Goal: Task Accomplishment & Management: Complete application form

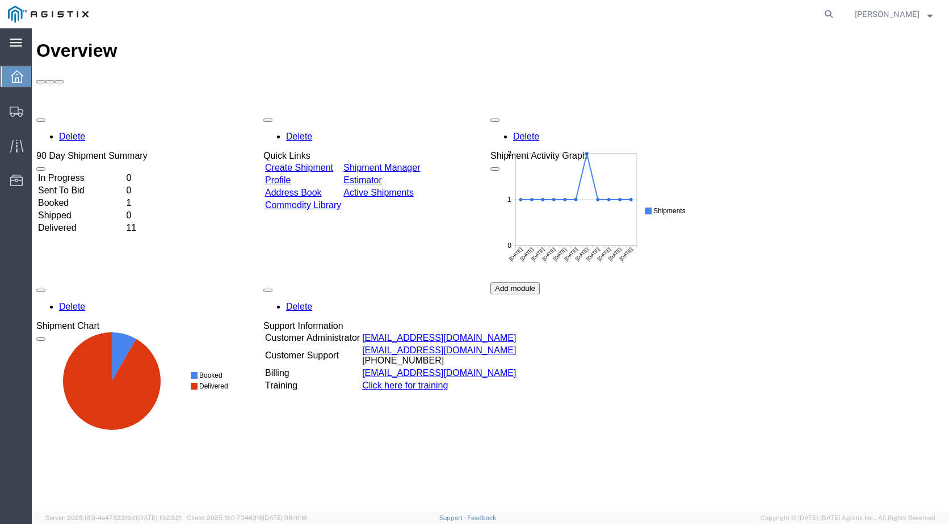
click at [11, 45] on icon at bounding box center [16, 43] width 12 height 9
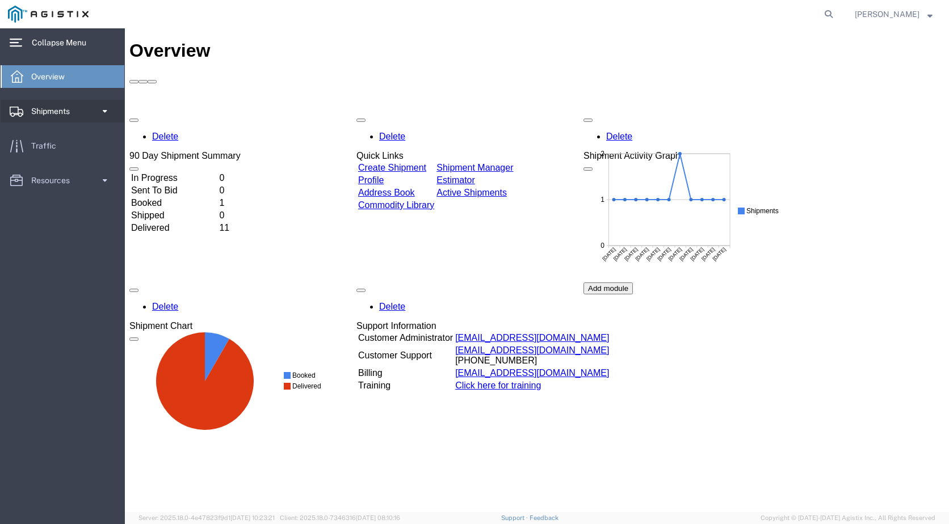
click at [88, 104] on link "Shipments" at bounding box center [63, 111] width 124 height 23
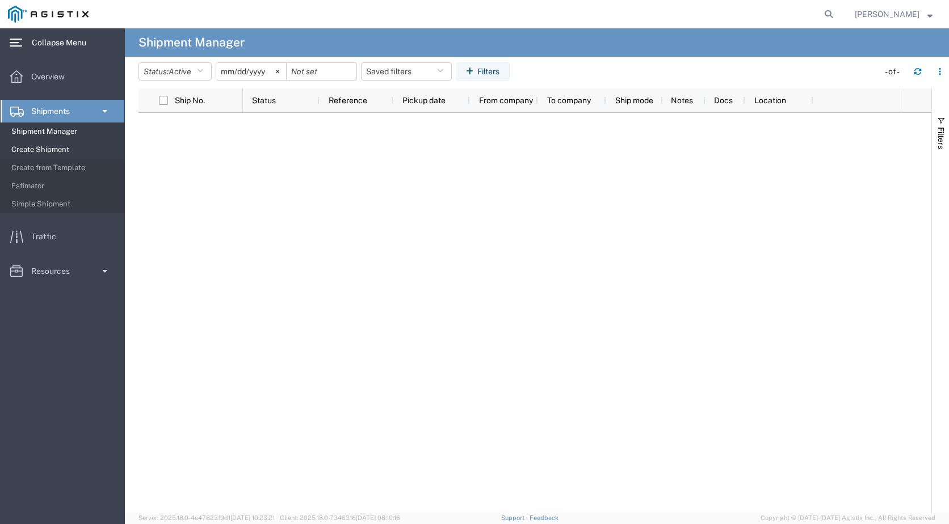
click at [57, 144] on span "Create Shipment" at bounding box center [63, 149] width 105 height 23
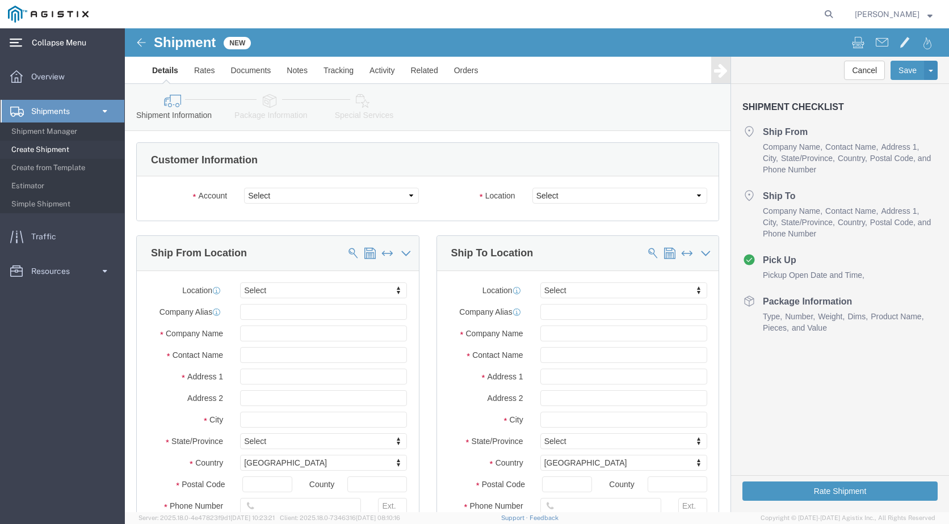
select select
click select "Select Denso [GEOGRAPHIC_DATA] PG&E"
select select "9596"
click select "Select Denso [GEOGRAPHIC_DATA] PG&E"
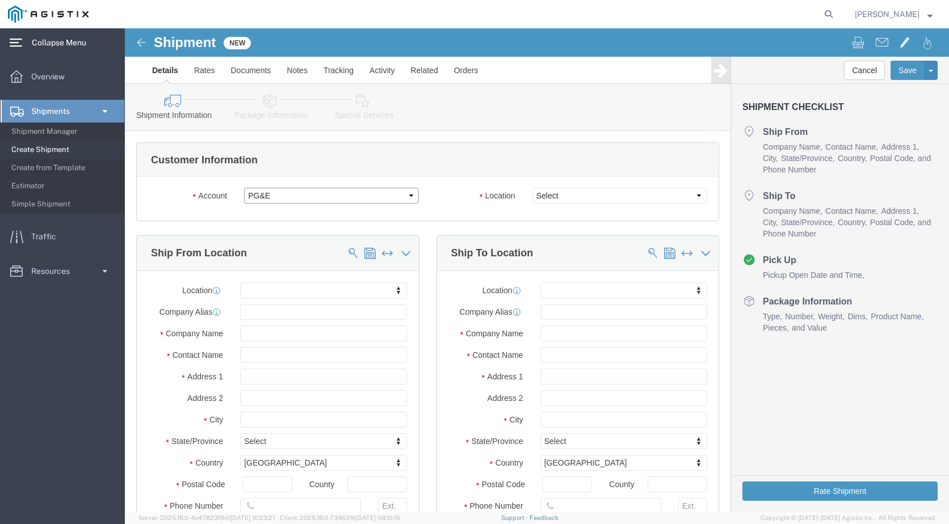
select select
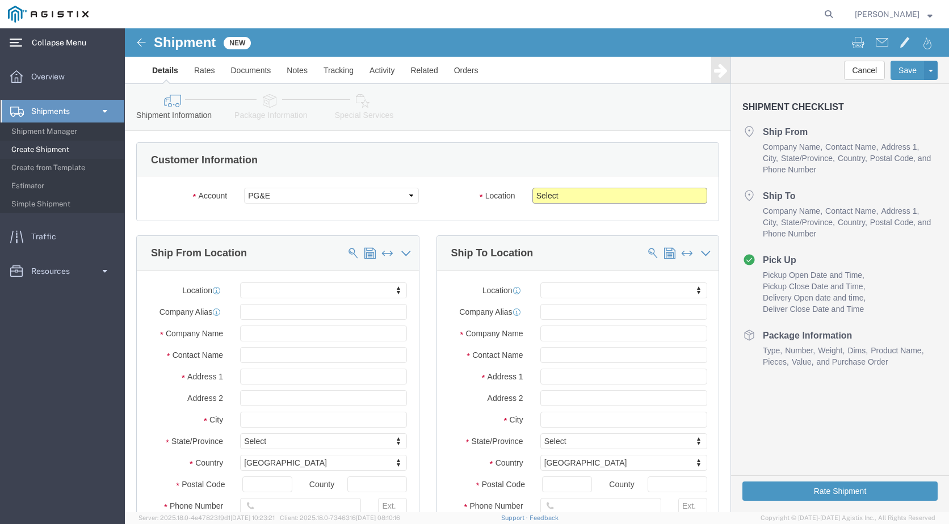
click select "Select All Others [GEOGRAPHIC_DATA] [GEOGRAPHIC_DATA] [GEOGRAPHIC_DATA] [GEOGRA…"
select select "19996"
click select "Select All Others [GEOGRAPHIC_DATA] [GEOGRAPHIC_DATA] [GEOGRAPHIC_DATA] [GEOGRA…"
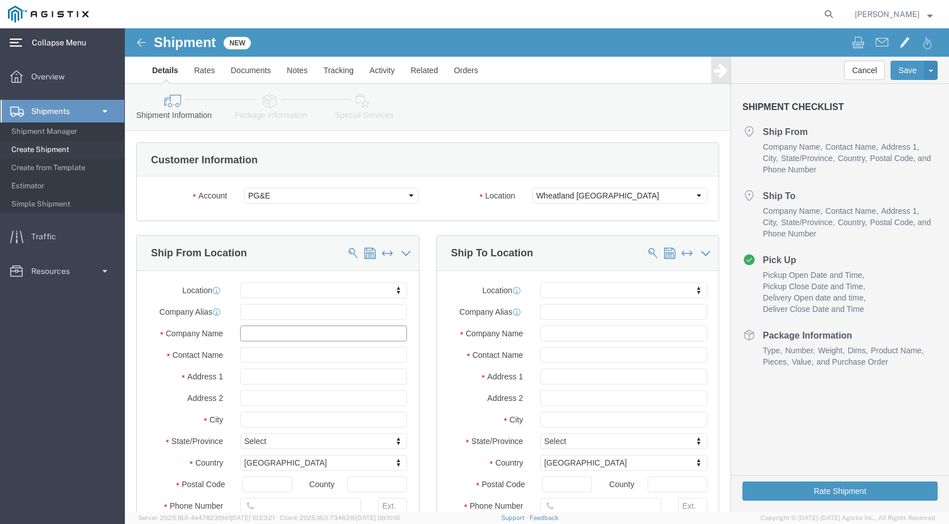
click input "text"
type input "E"
click input "DENSO"
type input "[MEDICAL_DATA]"
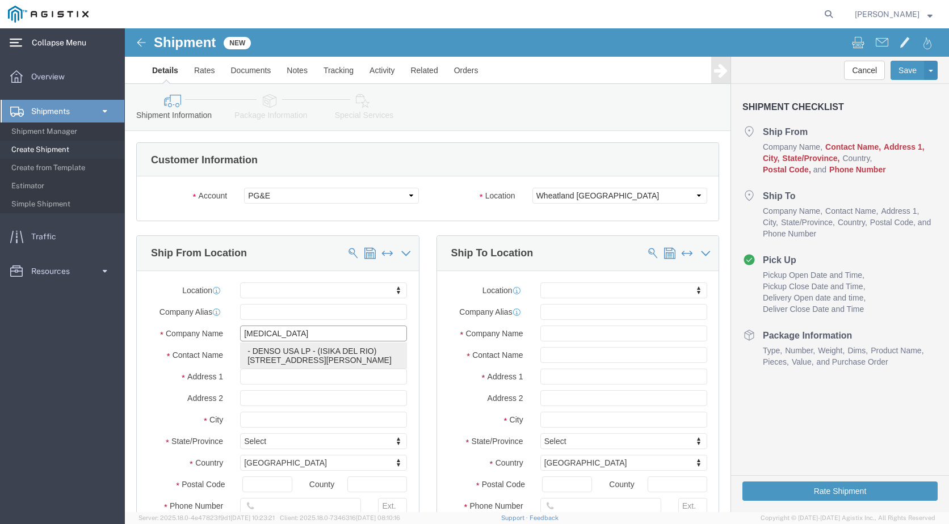
click p "- DENSO USA LP - ([GEOGRAPHIC_DATA]) [STREET_ADDRESS][PERSON_NAME]"
select select "[GEOGRAPHIC_DATA]"
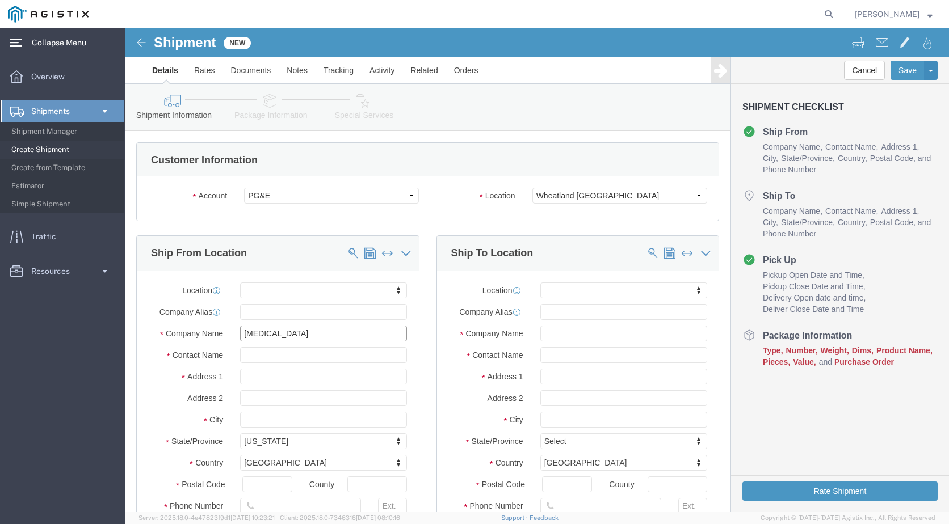
scroll to position [57, 0]
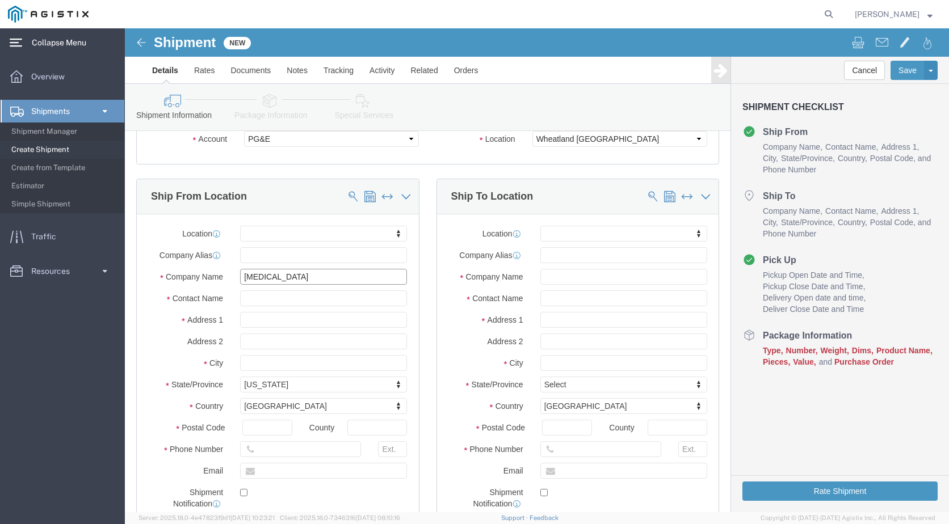
type input "DENSO USA LP"
drag, startPoint x: 184, startPoint y: 271, endPoint x: 88, endPoint y: 271, distance: 95.9
click div "Contact Name"
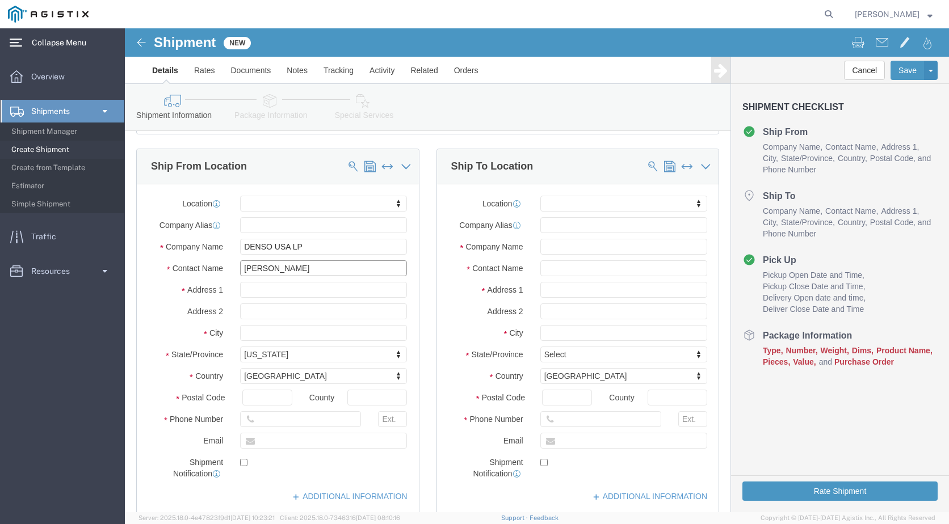
scroll to position [114, 0]
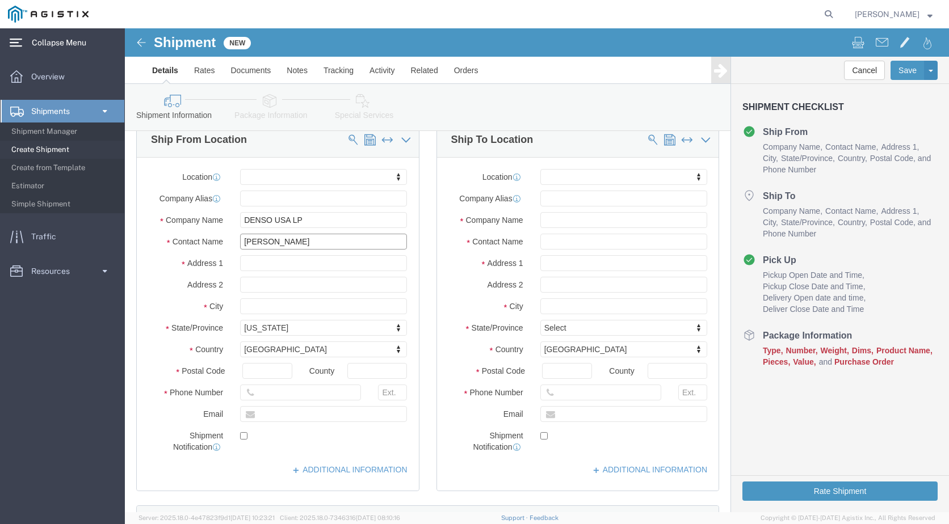
type input "[PERSON_NAME]"
drag, startPoint x: 154, startPoint y: 385, endPoint x: 106, endPoint y: 392, distance: 48.7
click div
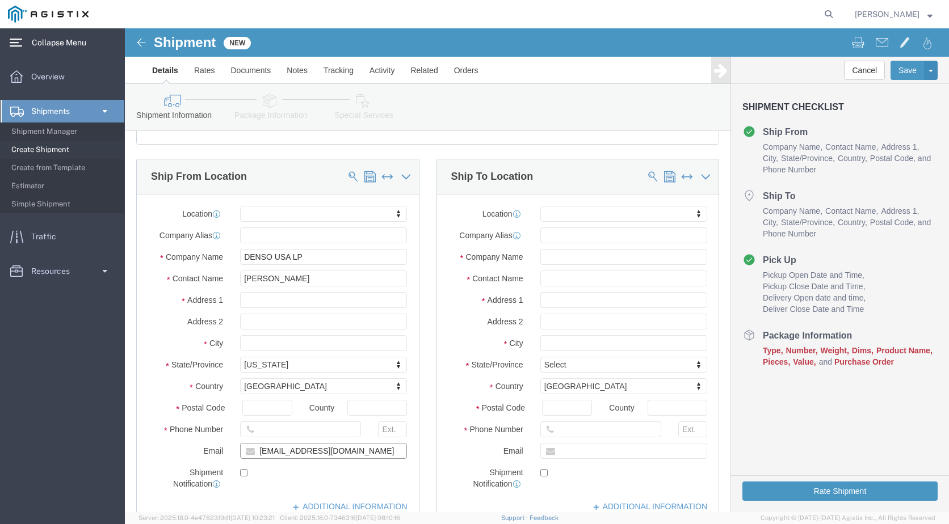
scroll to position [57, 0]
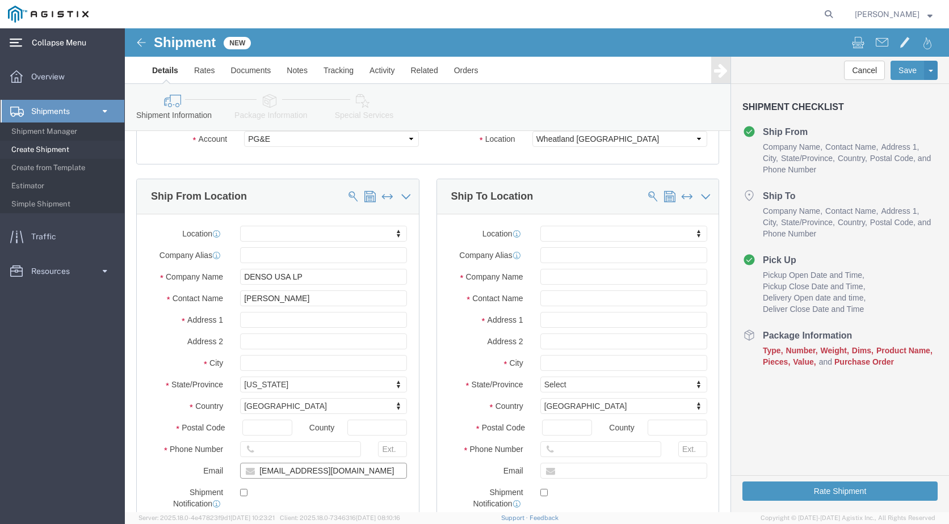
type input "[EMAIL_ADDRESS][DOMAIN_NAME]"
click input "text"
type input "m"
type input "MROIS"
type input "[PERSON_NAME]"
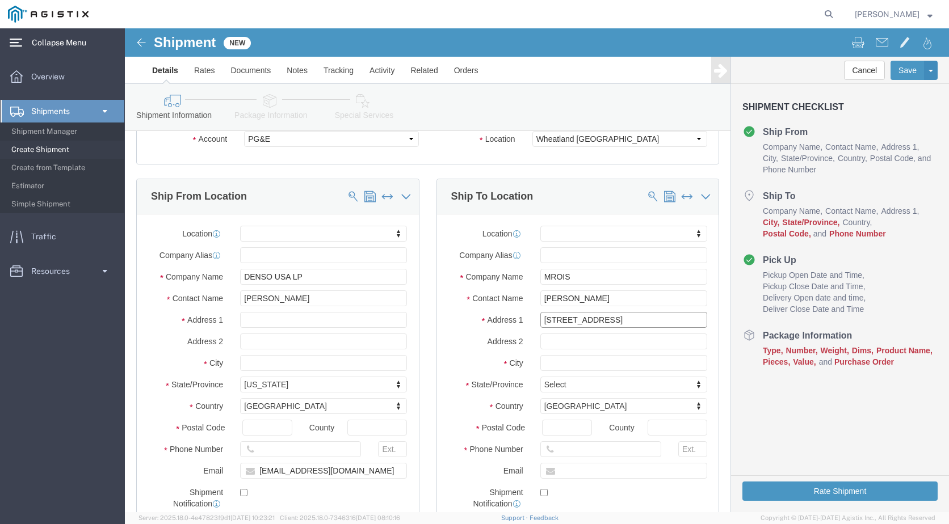
type input "[STREET_ADDRESS]"
type input "[GEOGRAPHIC_DATA]"
click p "- PG&E - () [STREET_ADDRESS]"
select select "CA"
type input "Wheatland"
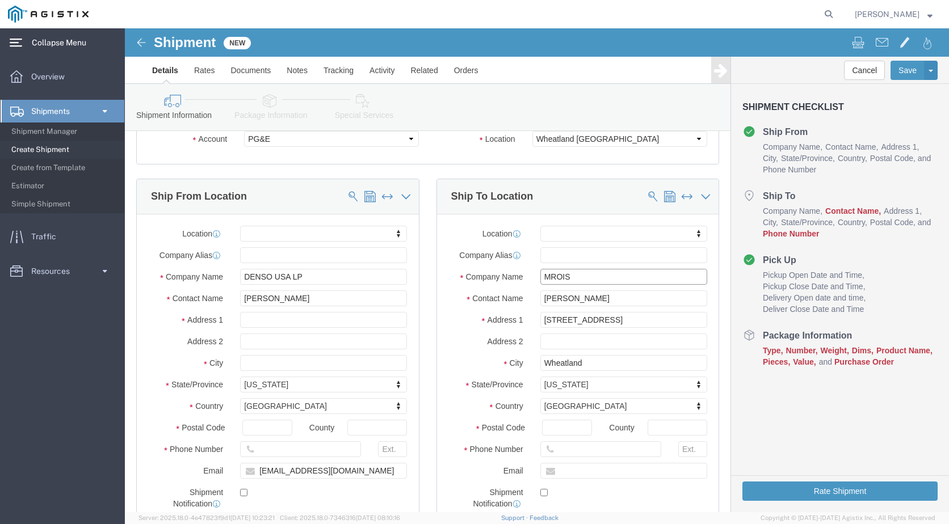
click input "MROIS"
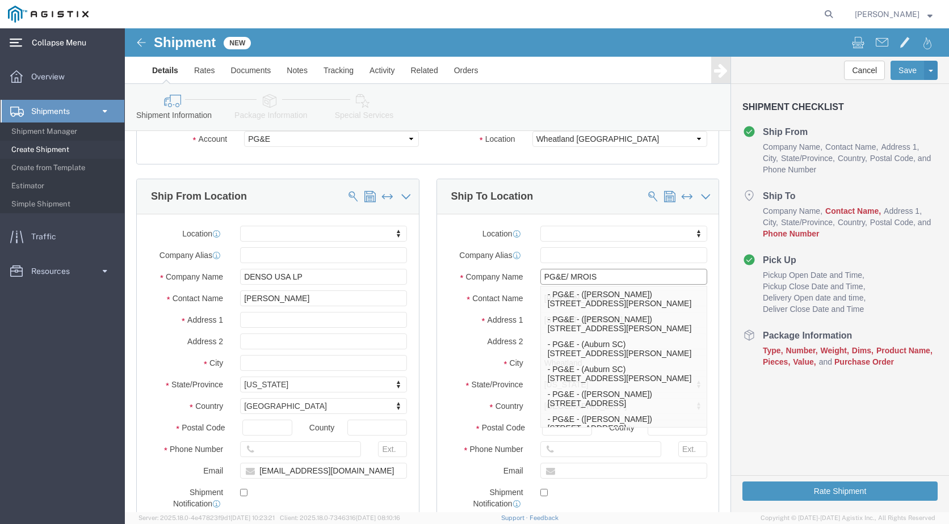
type input "PG&E/ MROIS"
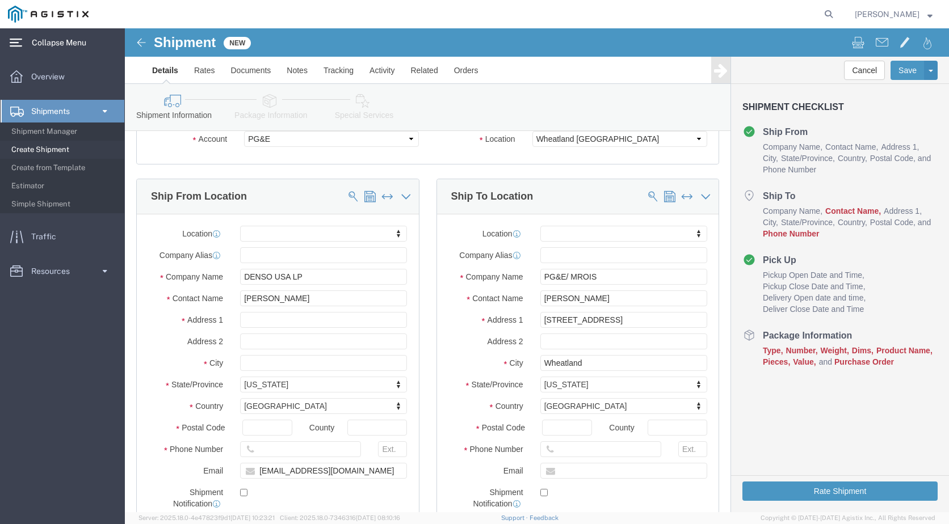
click div "Cancel Save Assign To Save As Template Shipment Checklist Ship From Company Nam…"
click input "[PERSON_NAME]"
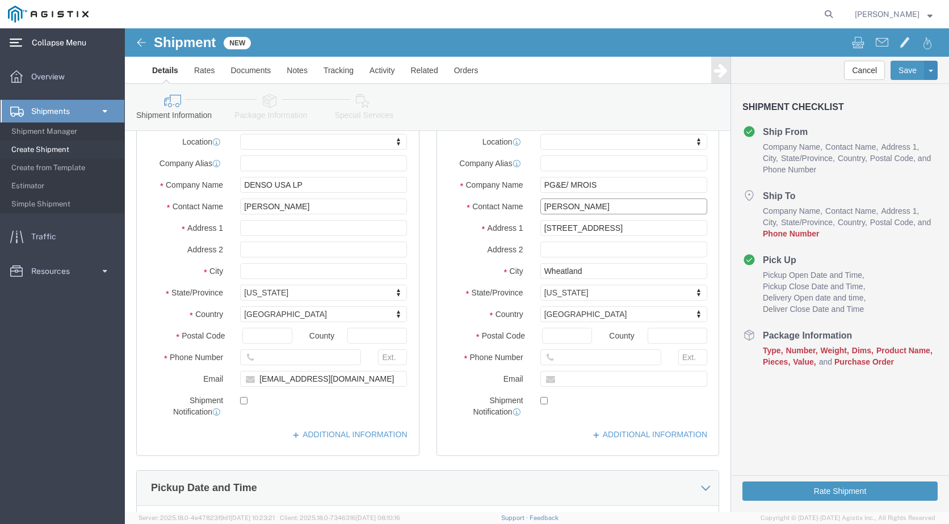
scroll to position [170, 0]
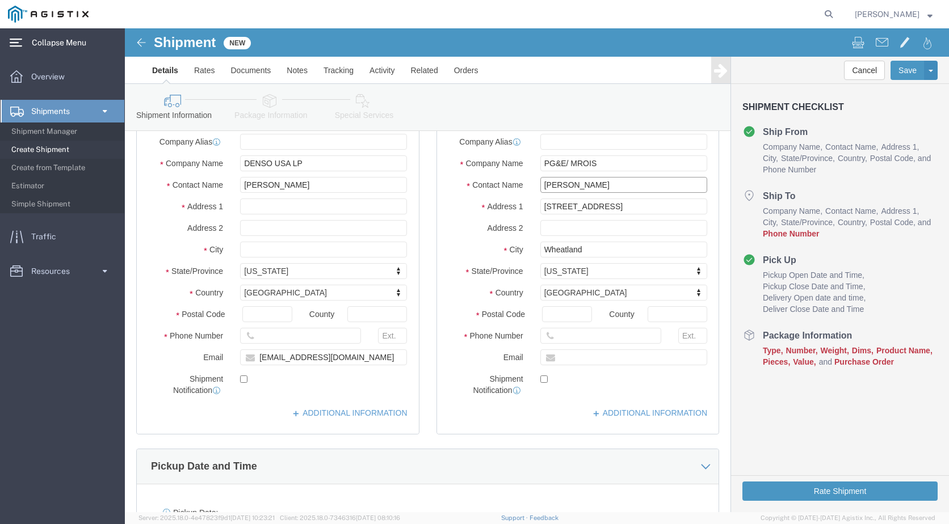
type input "[PERSON_NAME]"
click input "text"
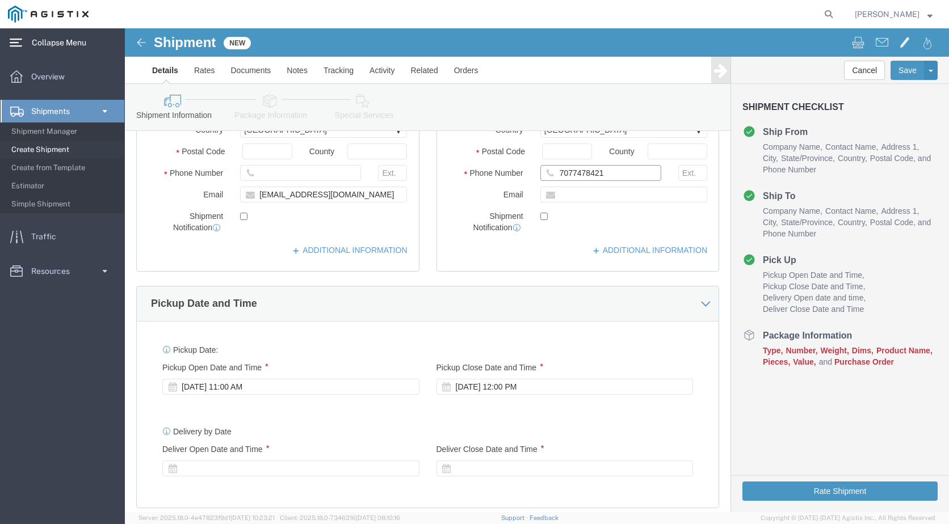
scroll to position [397, 0]
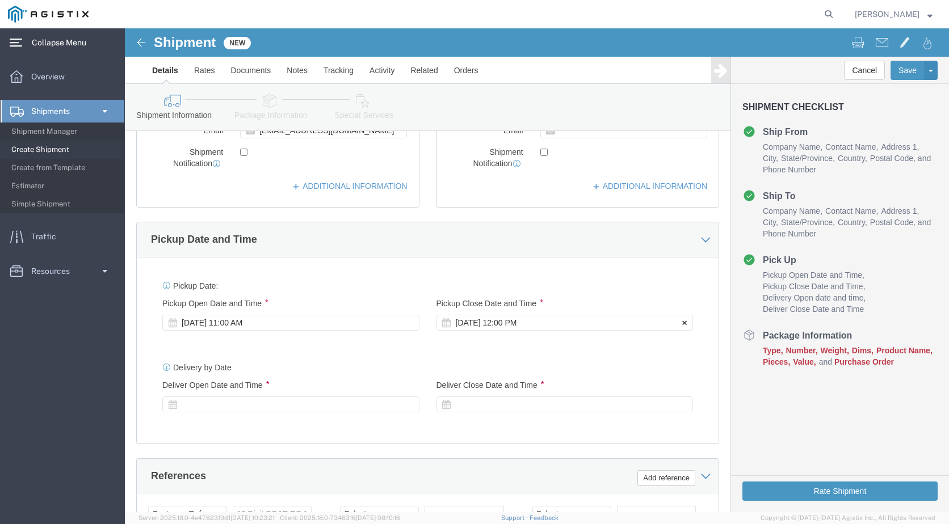
type input "7077478421"
click div "[DATE] 12:00 PM"
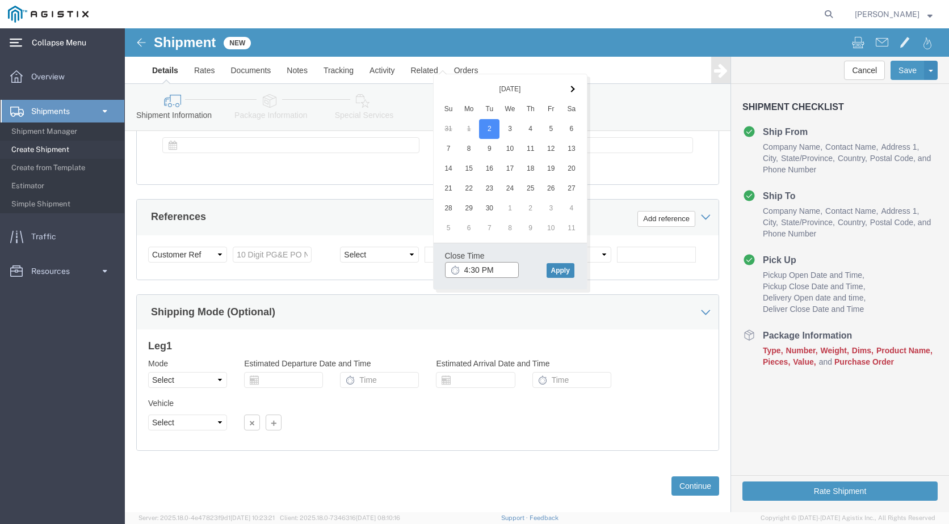
type input "4:30 PM"
click button "Apply"
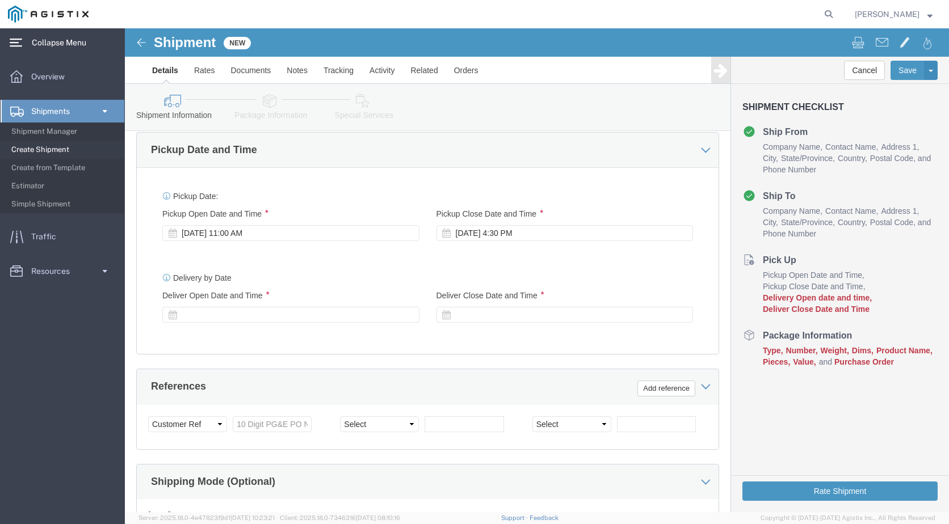
scroll to position [486, 0]
click div
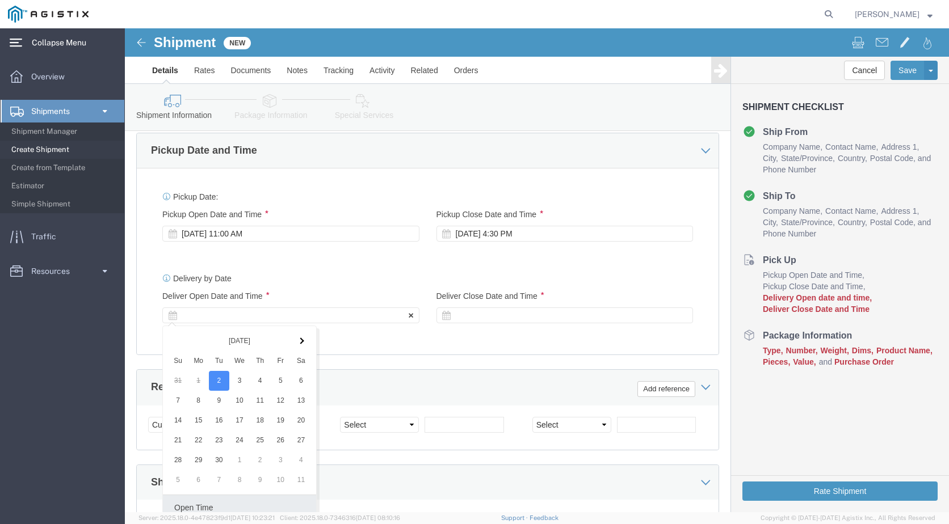
scroll to position [675, 0]
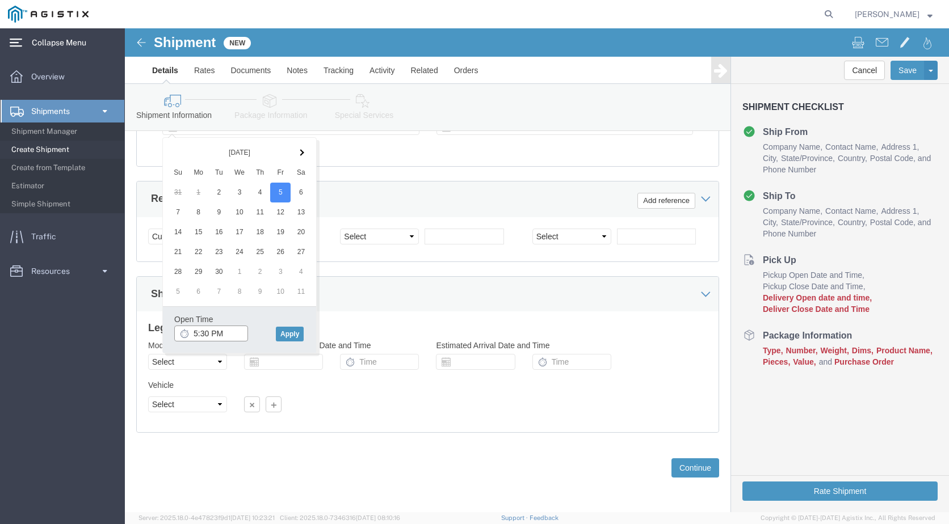
drag, startPoint x: 104, startPoint y: 303, endPoint x: 52, endPoint y: 308, distance: 53.0
click input "5:30 PM"
type input "8:00 AM"
click button "Apply"
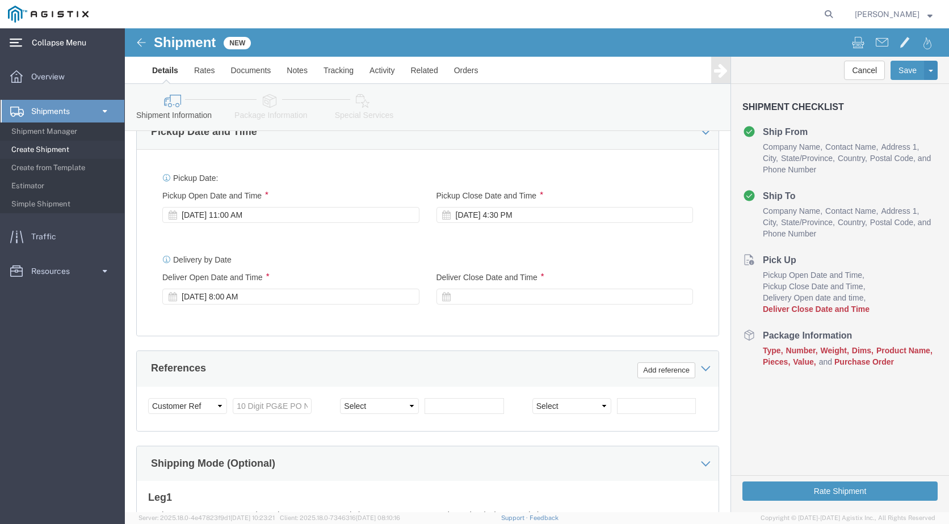
scroll to position [505, 0]
click div
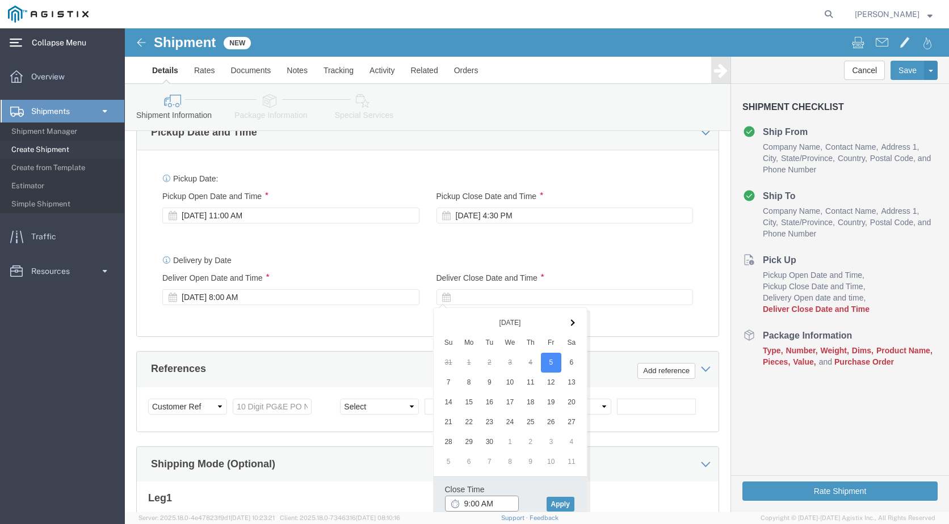
click input "9:00 AM"
type input "3:00 PM"
click button "Apply"
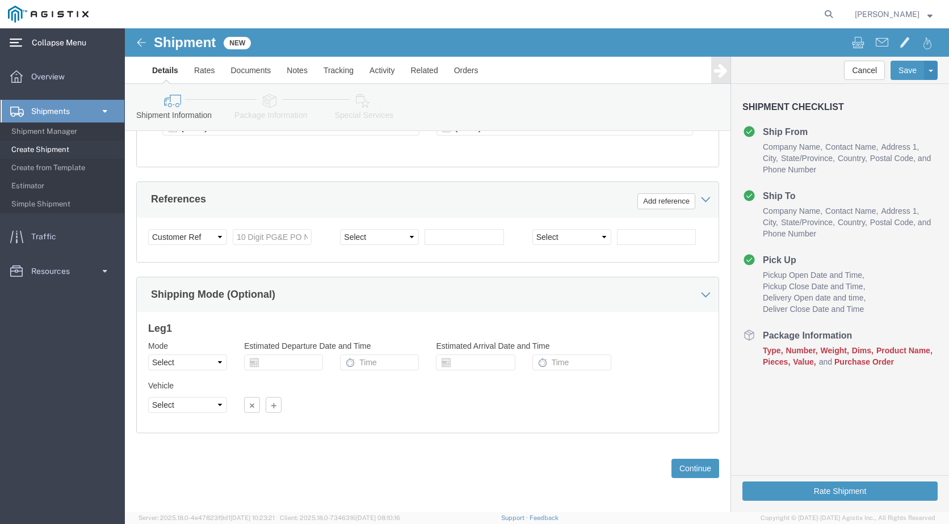
scroll to position [675, 0]
click select "Select Air Less than Truckload Multi-Leg Ocean Freight Rail Small Parcel Truckl…"
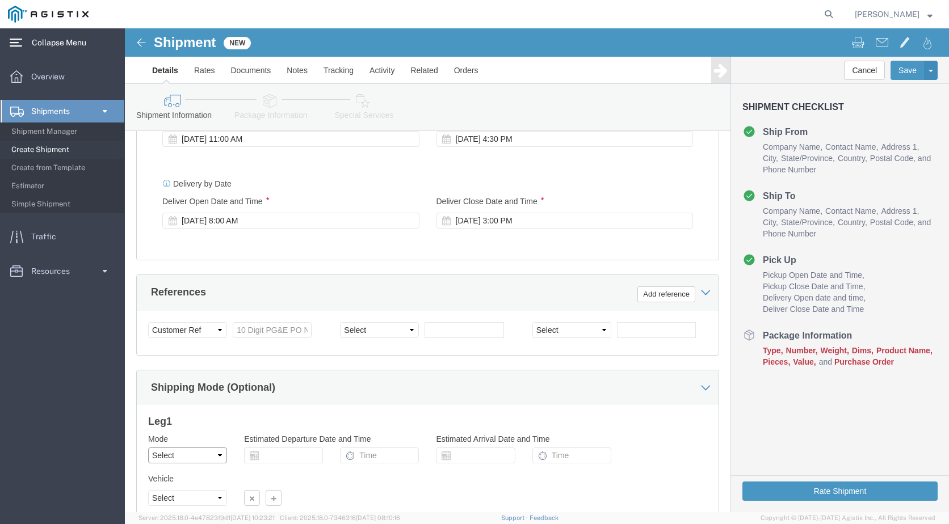
scroll to position [561, 0]
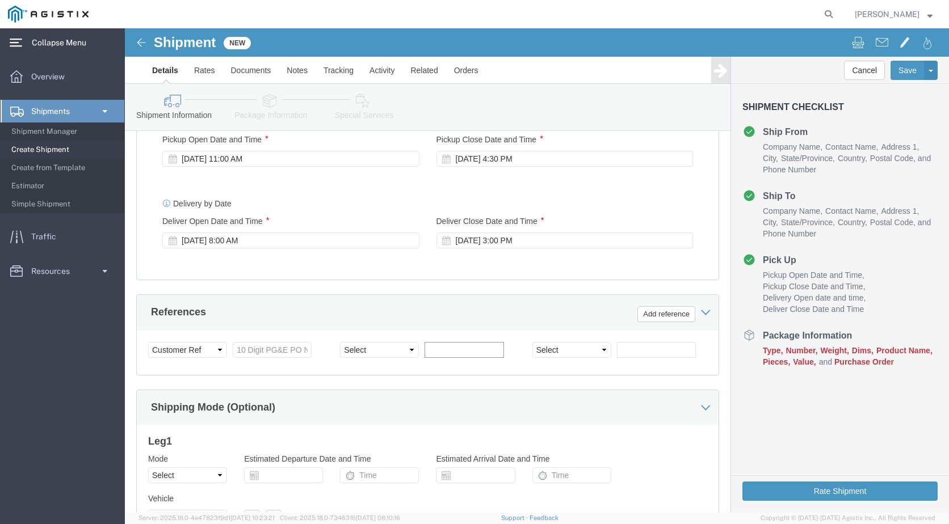
click input "text"
click select "Select Account Type Activity ID Airline Appointment Number ASN Batch Request # …"
click input "text"
type input "S100627616"
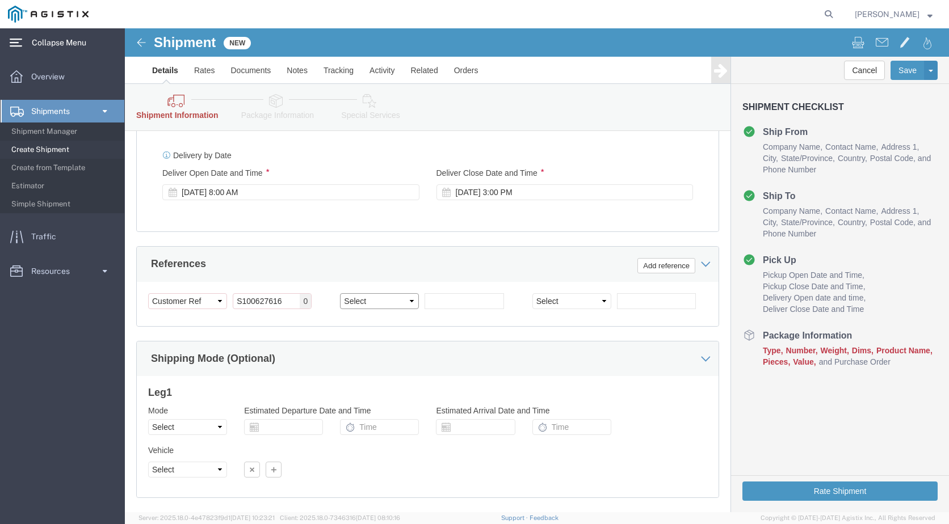
scroll to position [723, 0]
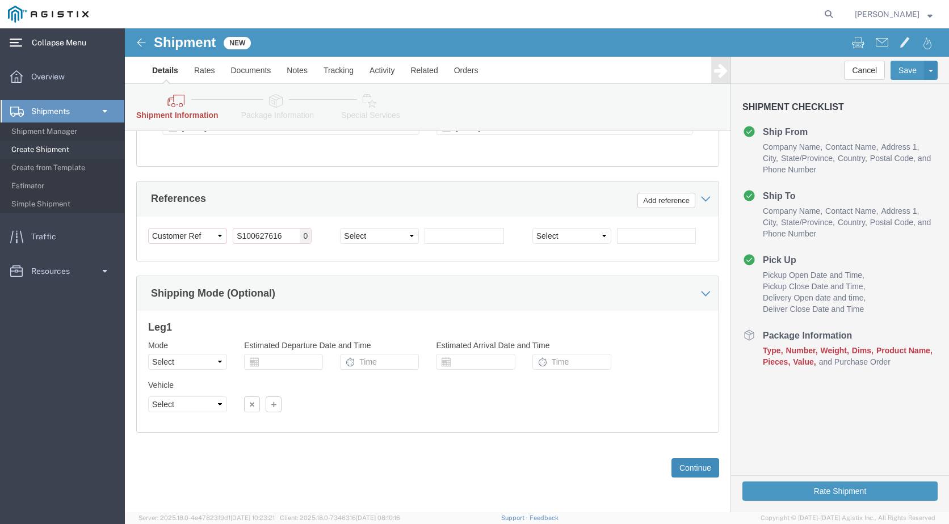
click button "Continue"
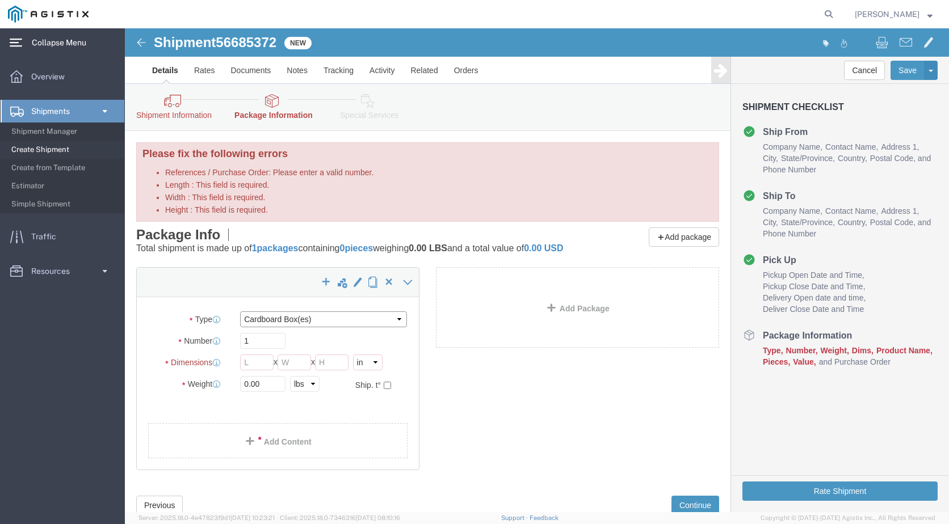
click select "Select Bulk Bundle(s) Cardboard Box(es) Carton(s) Crate(s) Drum(s) (Fiberboard)…"
select select "PSNS"
click select "Select Bulk Bundle(s) Cardboard Box(es) Carton(s) Crate(s) Drum(s) (Fiberboard)…"
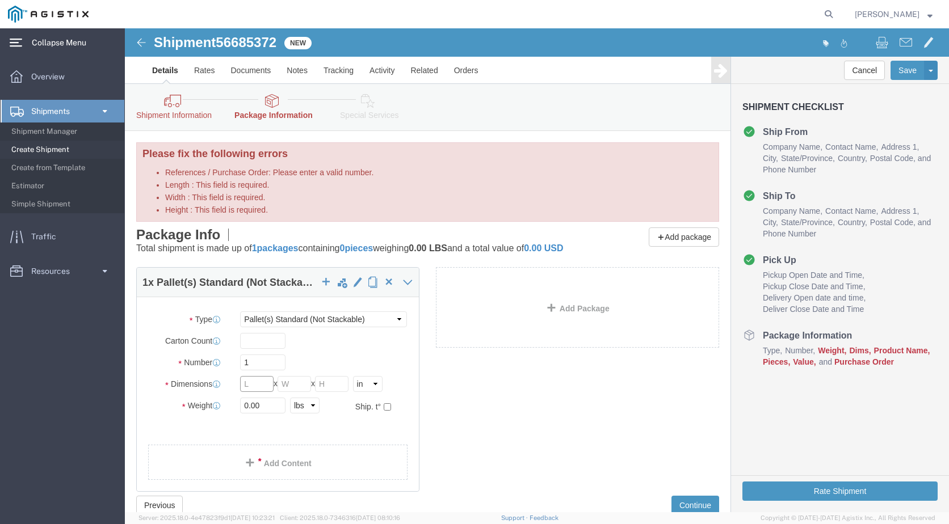
drag, startPoint x: 129, startPoint y: 367, endPoint x: 103, endPoint y: 368, distance: 25.5
click div "Dimensions Length x Width x Height Select cm ft in"
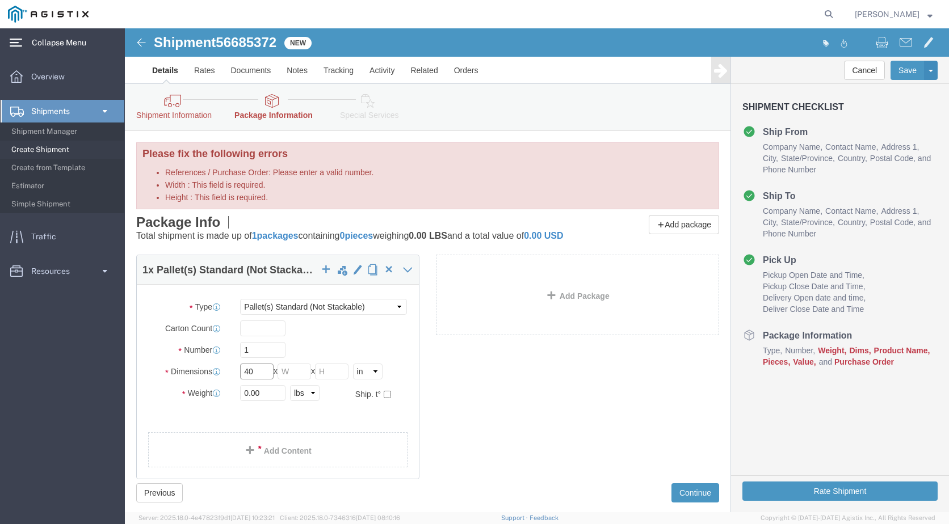
type input "40"
type input "48"
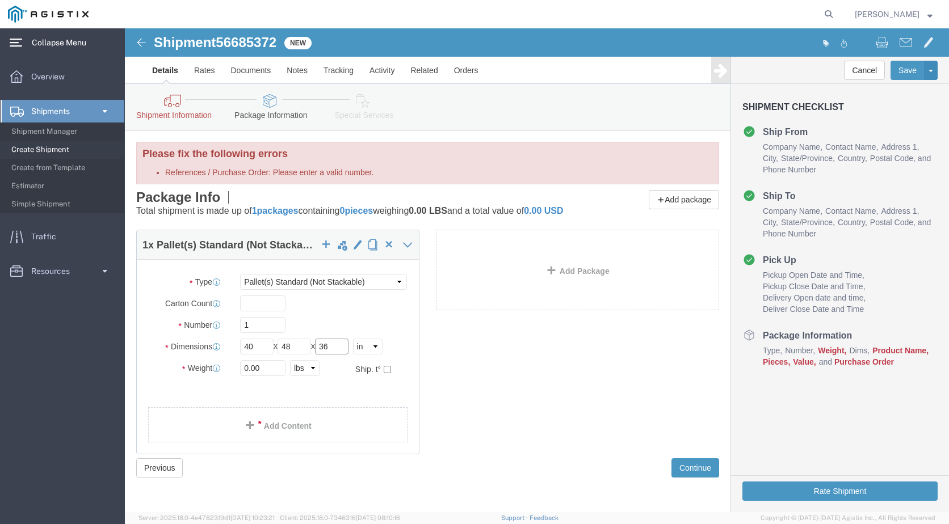
type input "36"
type input "225"
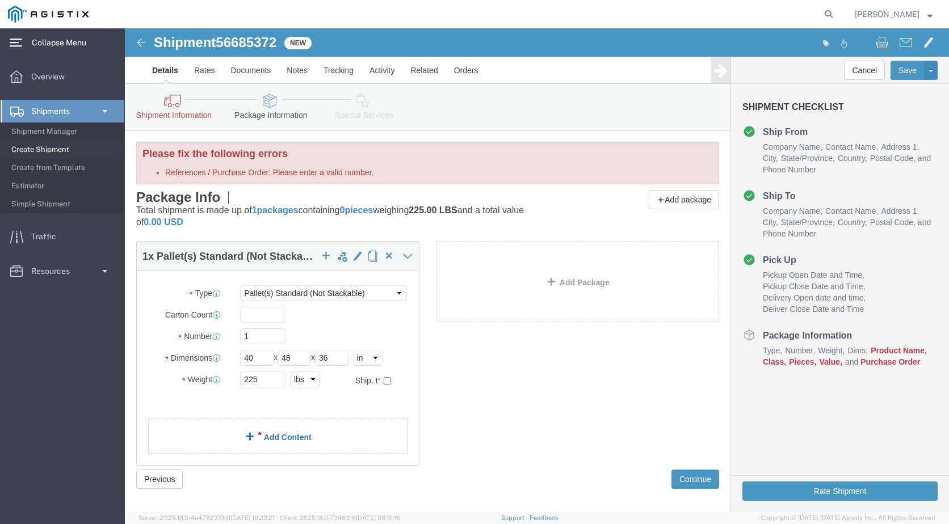
click link "Add Content"
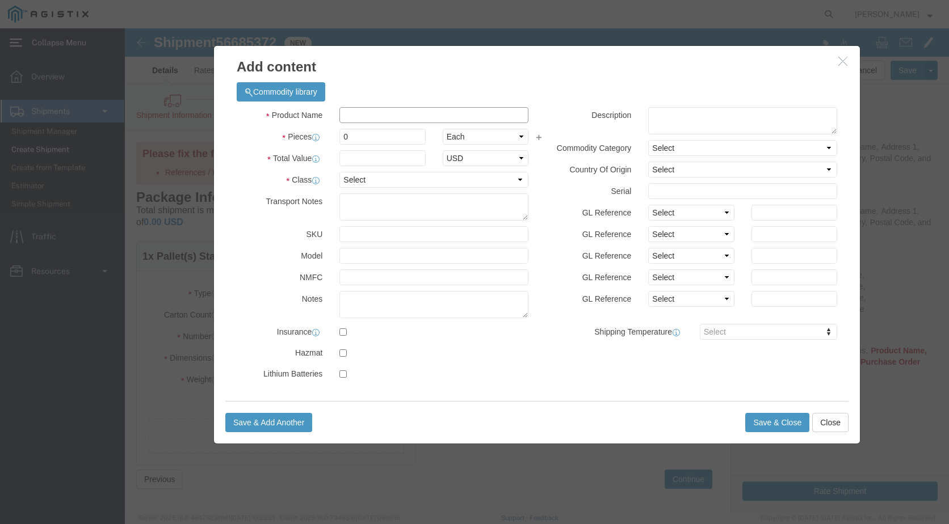
click input "text"
type input "DENSYL TAPE"
drag, startPoint x: 265, startPoint y: 128, endPoint x: 215, endPoint y: 131, distance: 50.0
drag, startPoint x: 234, startPoint y: 135, endPoint x: 181, endPoint y: 147, distance: 54.8
click div "Product Name DENSYL TAPE Pieces 0 Select Bag Barrels 100Board Feet Bottle Box B…"
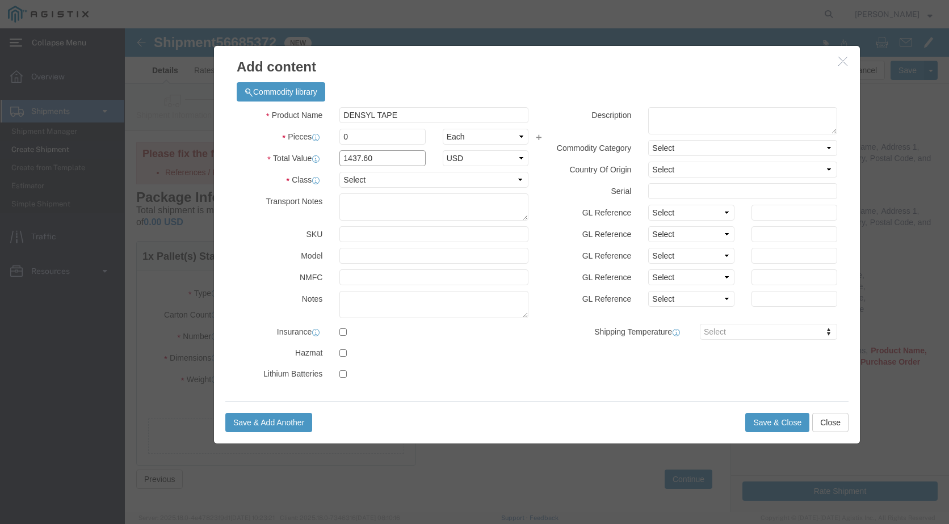
type input "1437.60"
click select "Select 50 55 60 65 70 85 92.5 100 125 175 250 300 400"
select select "55"
click select "Select 50 55 60 65 70 85 92.5 100 125 175 250 300 400"
click label "GL Reference"
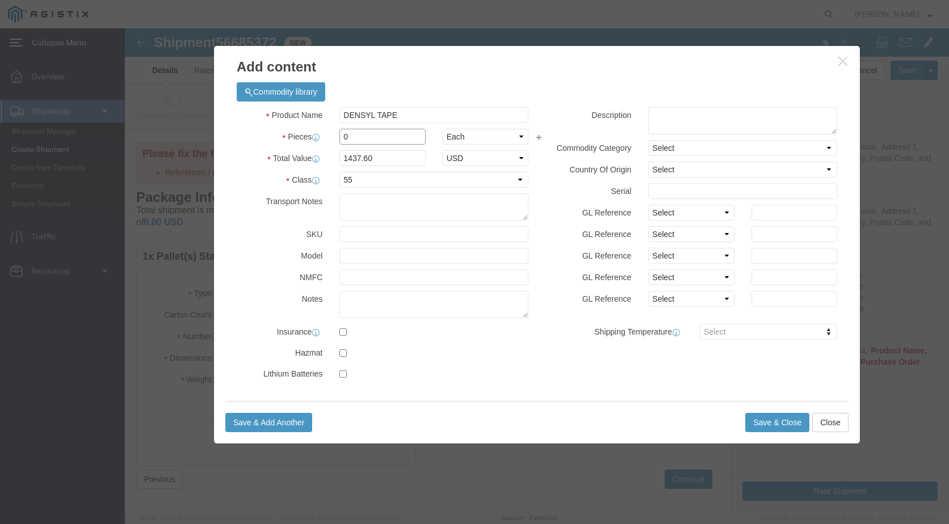
click input "0"
type input "12"
type input "17251.2"
drag, startPoint x: 230, startPoint y: 108, endPoint x: 209, endPoint y: 107, distance: 21.0
click div "12"
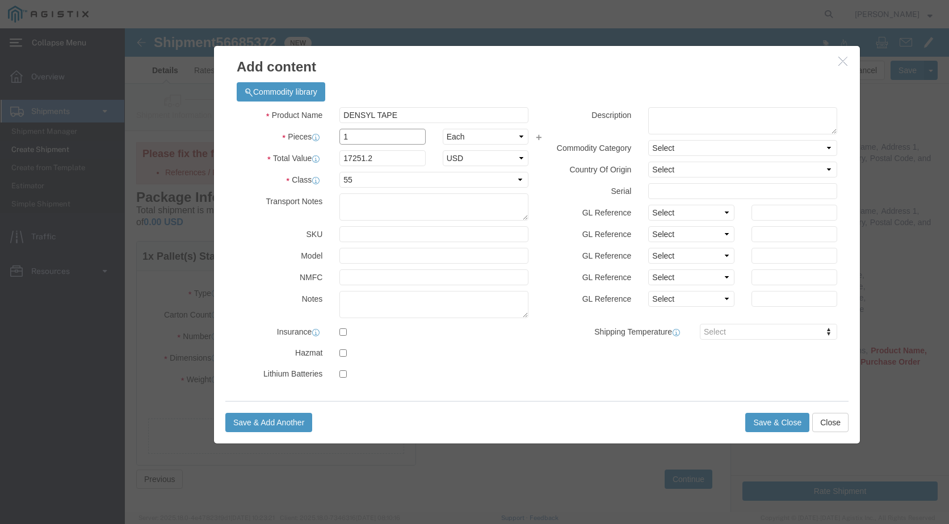
type input "1"
type input "1437.6"
click select "Select Bag Barrels 100Board Feet Bottle Box Blister Pack Carats Can Capsule Car…"
click div "Product Name DENSYL TAPE Pieces 1 Select Bag Barrels 100Board Feet Bottle Box B…"
click input "1"
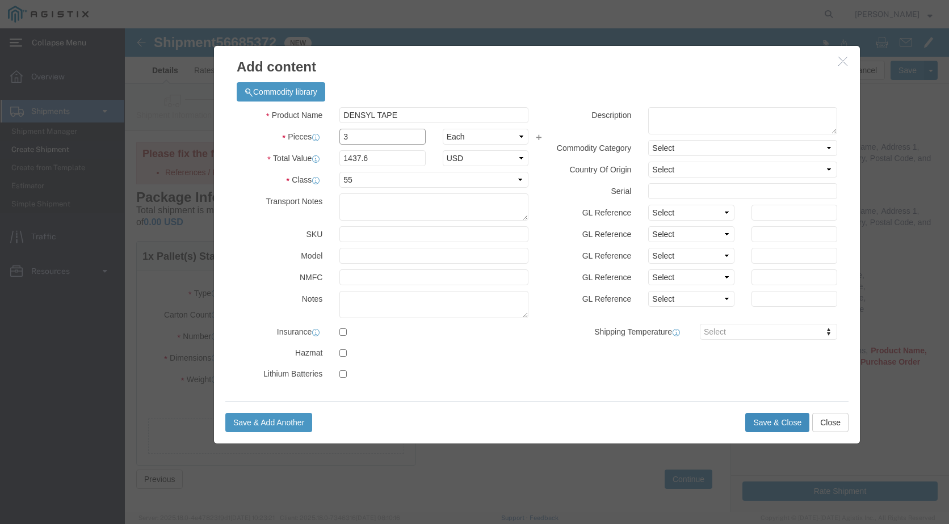
type input "3"
type input "4312.8"
click button "Save & Close"
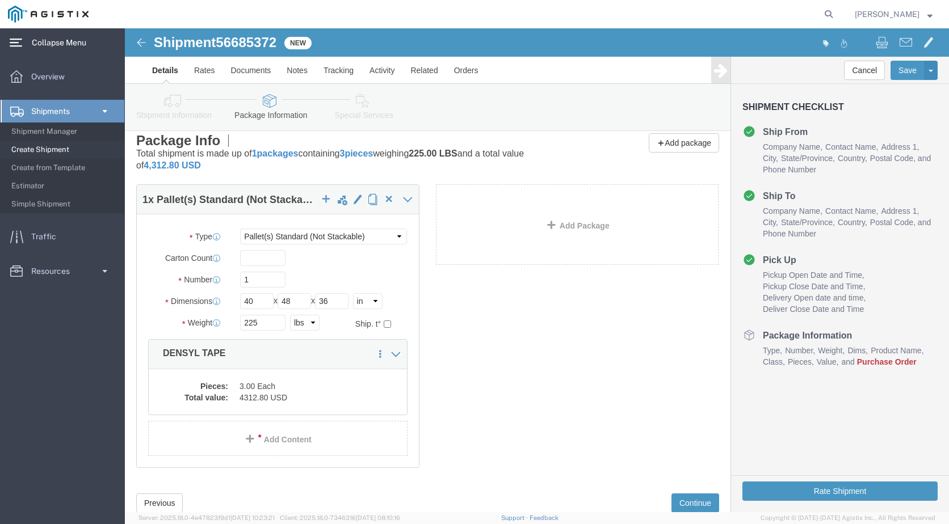
scroll to position [92, 0]
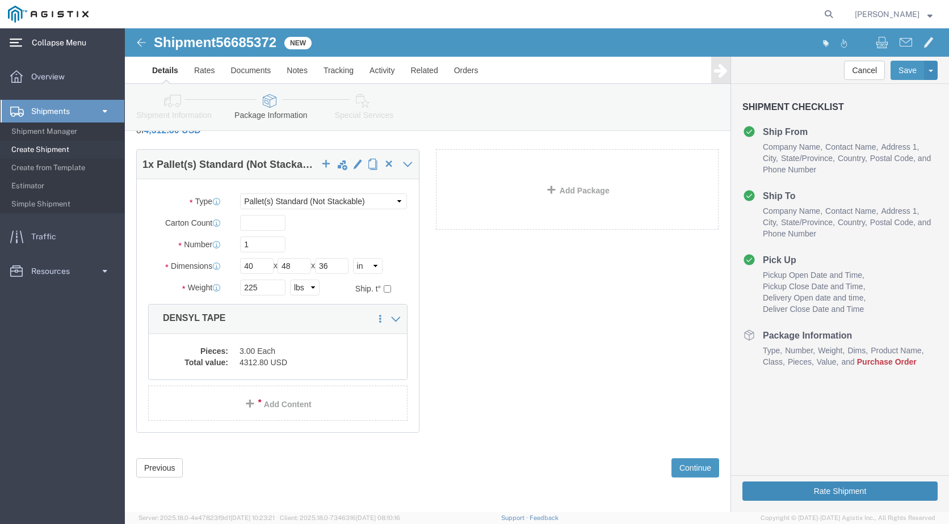
click button "Rate Shipment"
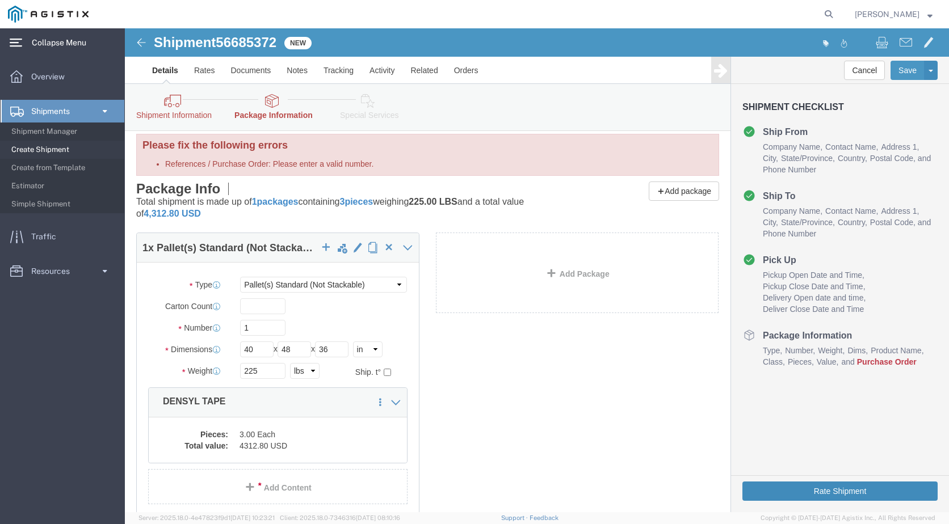
scroll to position [0, 0]
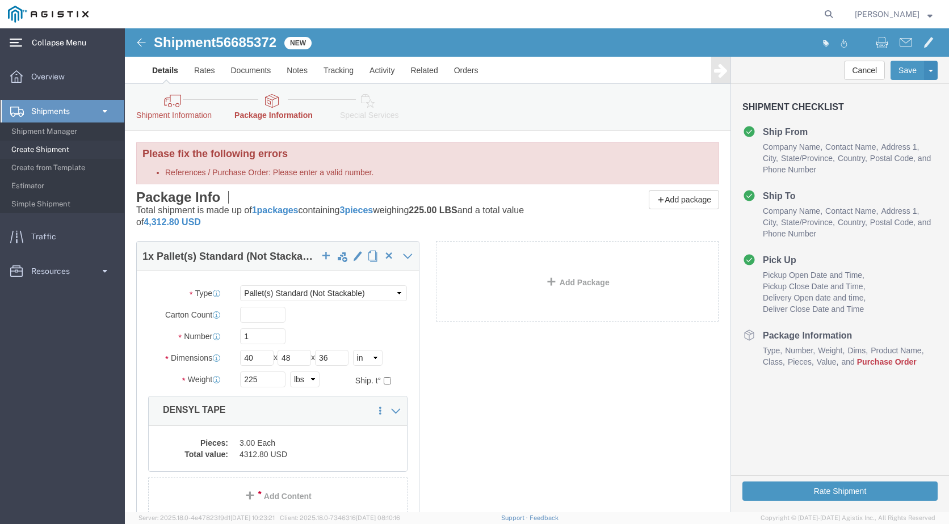
click label "References / Purchase Order: Please enter a valid number."
click input "S100627616"
click link "Shipment Information"
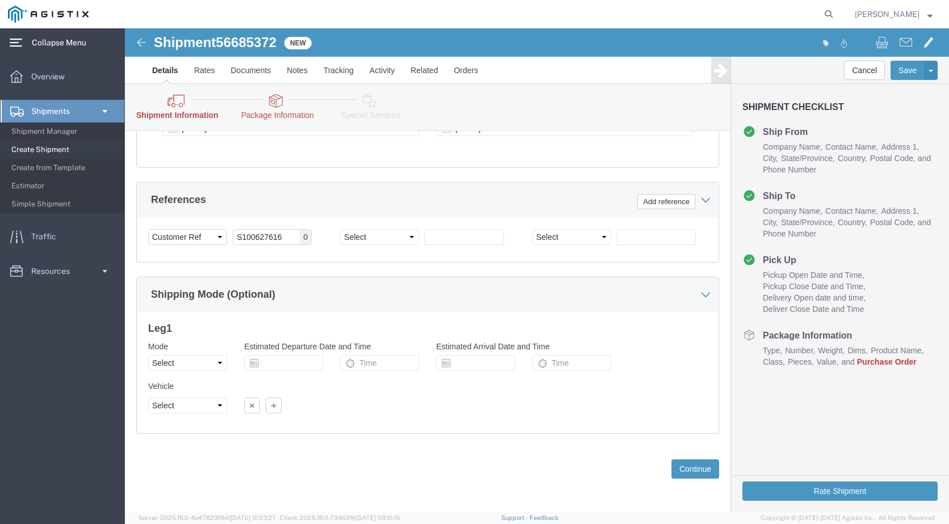
scroll to position [723, 0]
drag, startPoint x: 158, startPoint y: 206, endPoint x: 80, endPoint y: 217, distance: 78.6
click div "Select Account Type Activity ID Airline Appointment Number ASN Batch Request # …"
click select "Select Account Type Activity ID Airline Appointment Number ASN Batch Request # …"
click h3 "Leg 1"
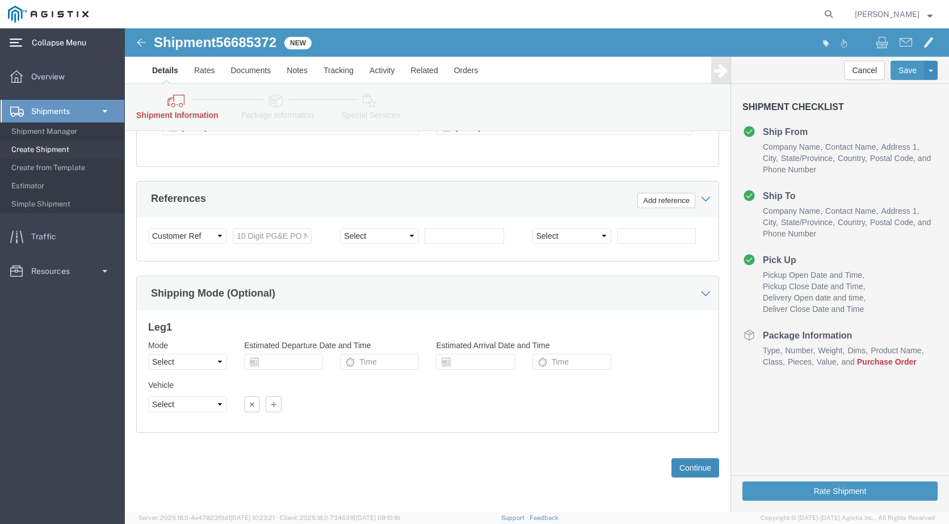
click button "Continue"
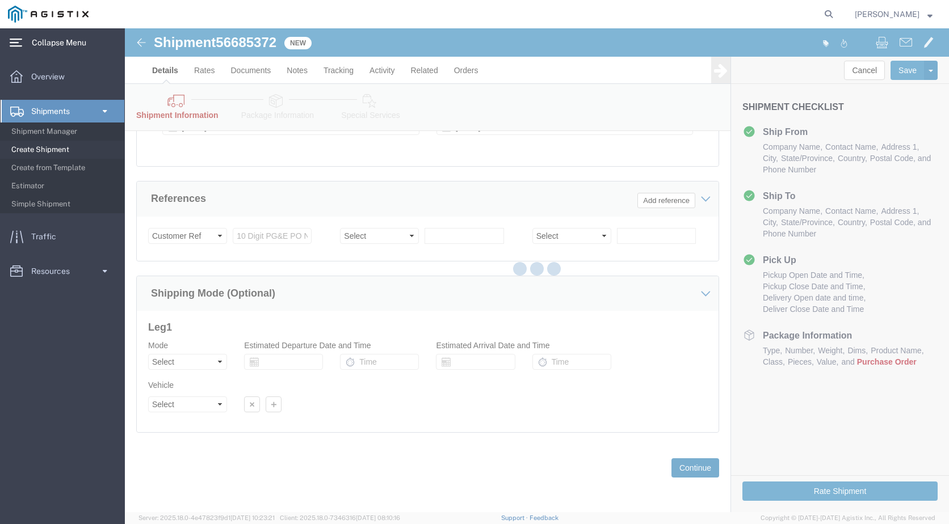
scroll to position [92, 0]
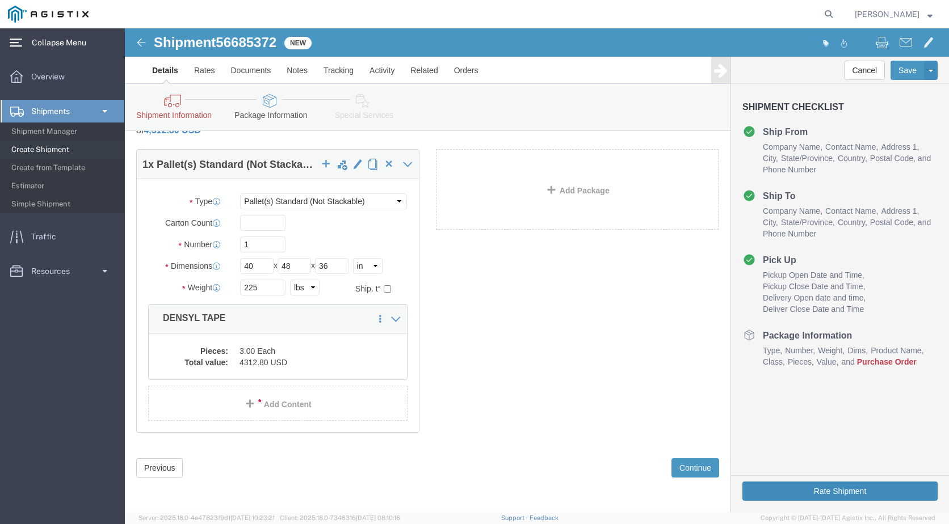
click button "Rate Shipment"
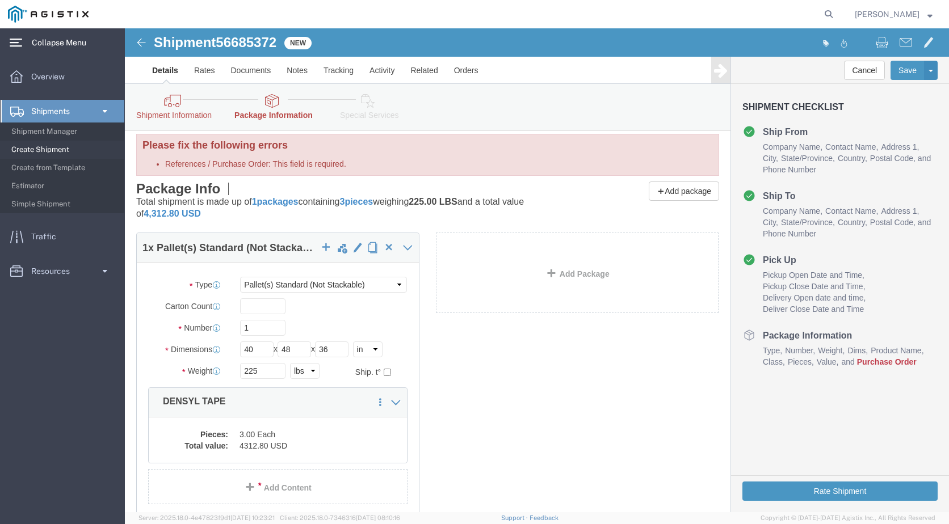
scroll to position [0, 0]
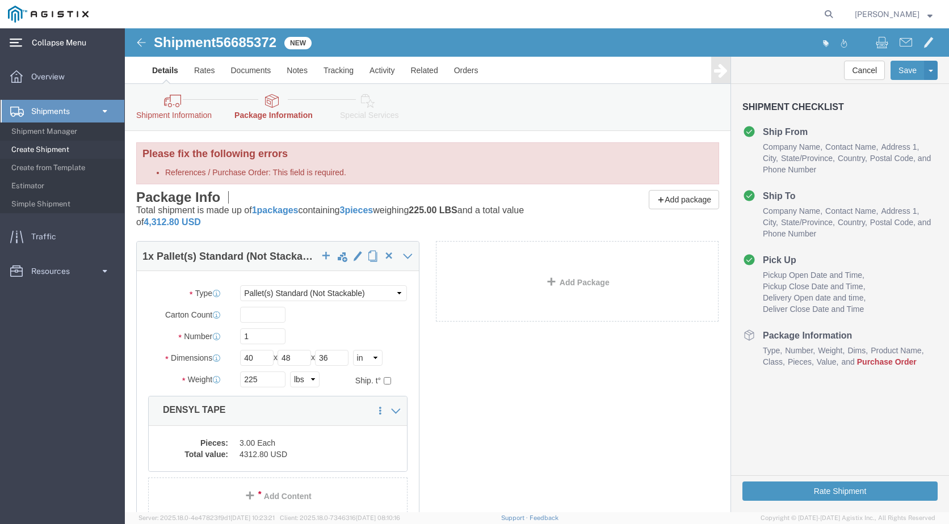
click link "Shipment Information"
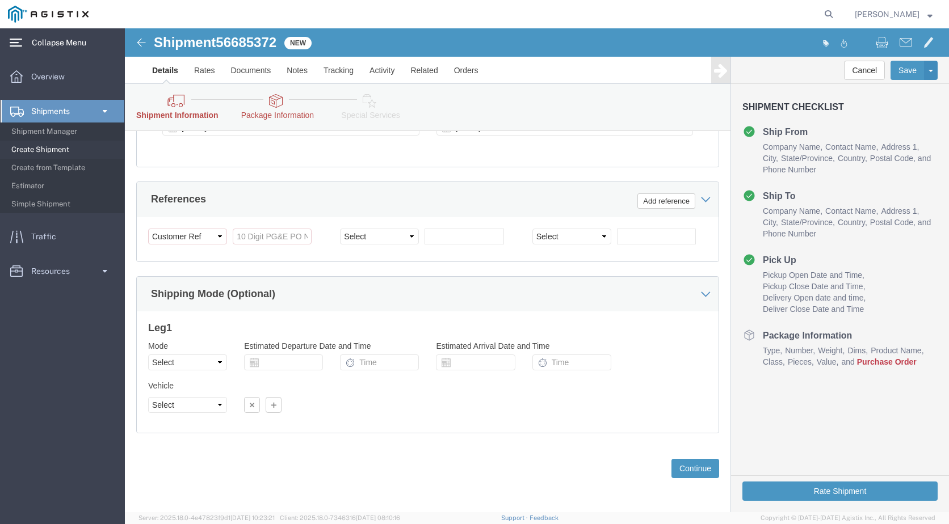
scroll to position [723, 0]
click input "References / Purchase Order: This field is required."
paste input "3501418198"
type input "3501418198"
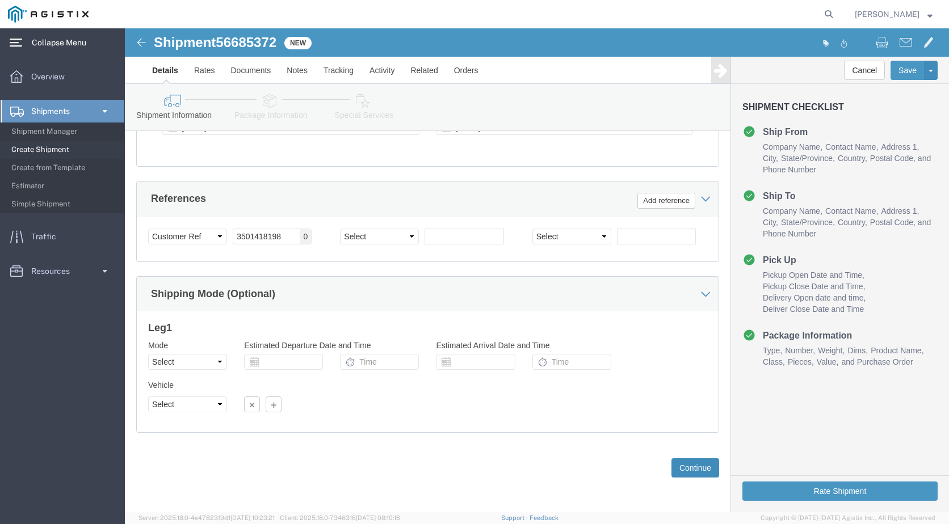
click button "Continue"
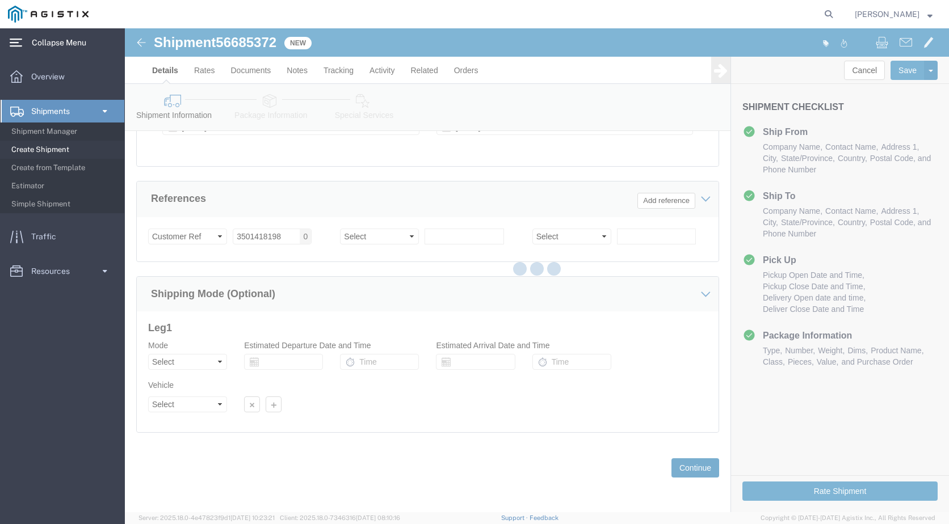
scroll to position [44, 0]
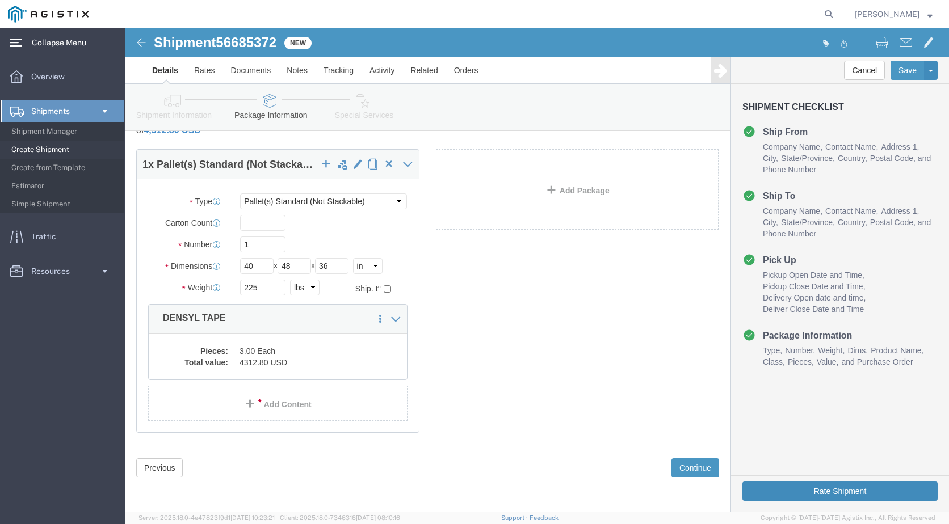
click button "Rate Shipment"
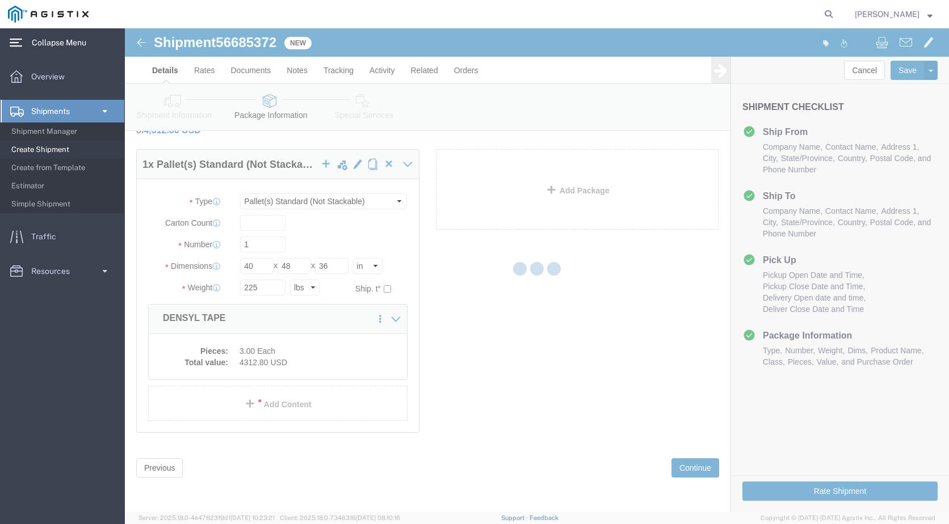
scroll to position [0, 0]
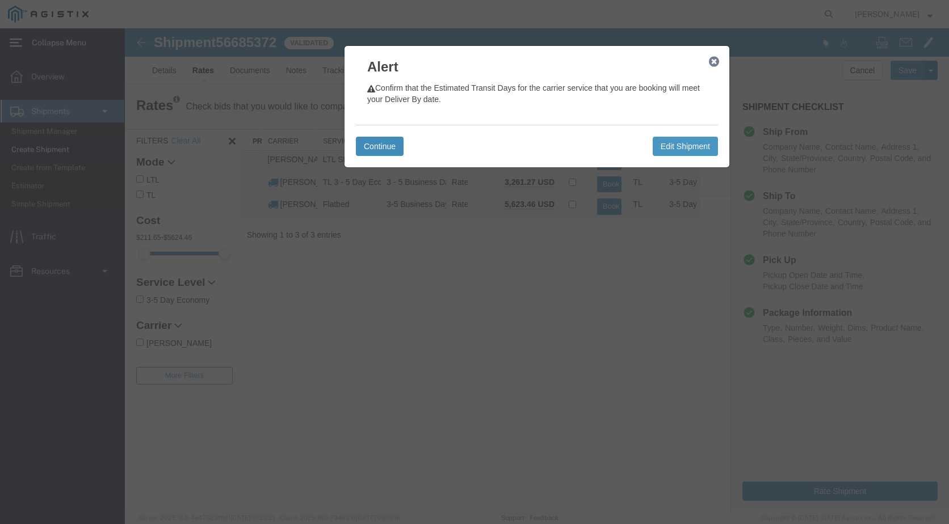
click at [391, 142] on button "Continue" at bounding box center [380, 146] width 48 height 19
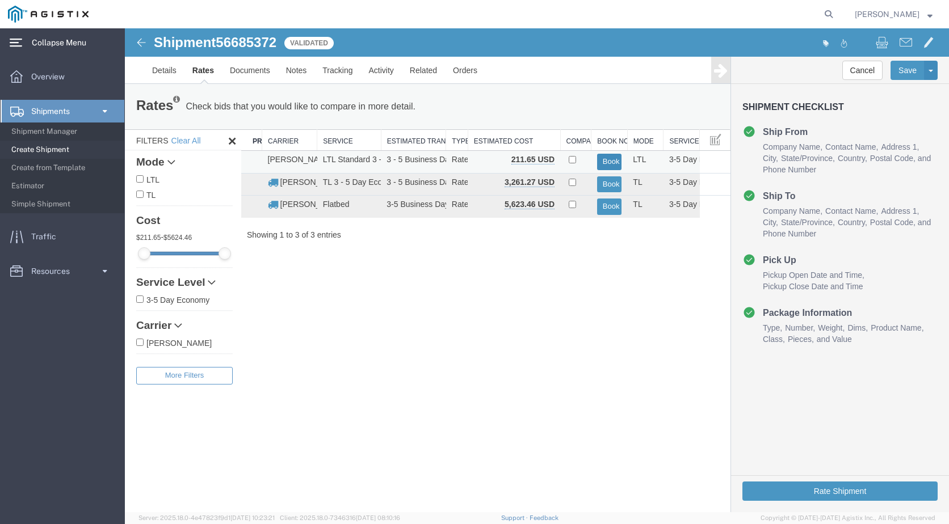
click at [602, 158] on button "Book" at bounding box center [609, 162] width 25 height 16
